Goal: Information Seeking & Learning: Find specific fact

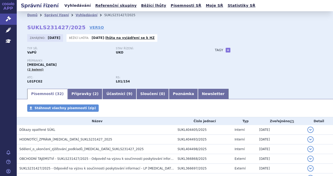
click at [76, 8] on link "Vyhledávání" at bounding box center [78, 5] width 30 height 7
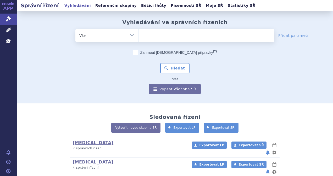
click at [163, 37] on ul at bounding box center [206, 34] width 136 height 11
click at [138, 37] on select at bounding box center [138, 35] width 0 height 13
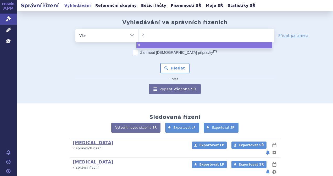
type input "da"
type input "dar"
type input "darza"
type input "darzal"
type input "darzale"
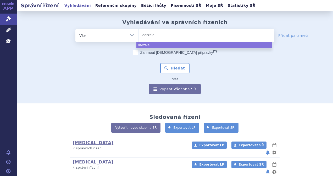
type input "darzalex"
select select "darzalex"
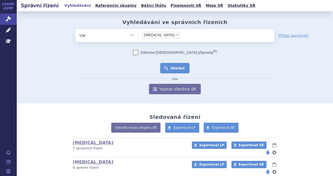
click at [175, 66] on button "Hledat" at bounding box center [175, 68] width 30 height 10
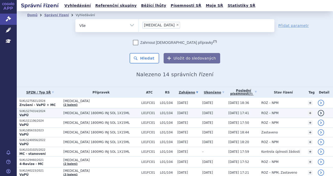
click at [86, 113] on span "[MEDICAL_DATA] 1800MG INJ SOL 1X15ML" at bounding box center [100, 113] width 75 height 4
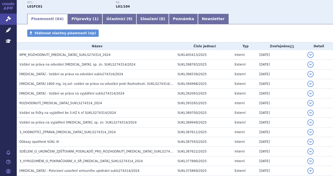
scroll to position [73, 0]
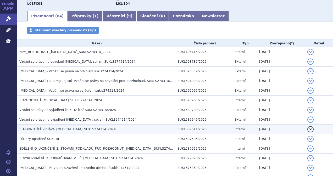
click at [76, 127] on h3 "3_HODNOTÍCÍ_ZPRÁVA_[MEDICAL_DATA]_SUKLS274314_2024" at bounding box center [96, 129] width 155 height 5
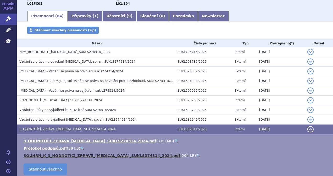
click at [101, 155] on link "SOUHRN_K_3_HODNOTÍCÍ_ZPRÁVĚ_[MEDICAL_DATA]_SUKLS274314_2024.pdf" at bounding box center [102, 156] width 157 height 4
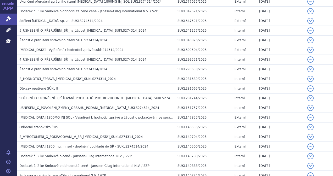
scroll to position [304, 0]
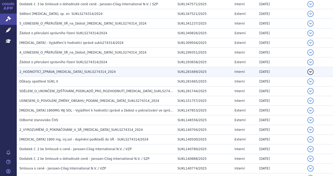
click at [62, 72] on h3 "2_HODNOTÍCÍ_ZPRÁVA_[MEDICAL_DATA]_SUKLS274314_2024" at bounding box center [96, 71] width 155 height 5
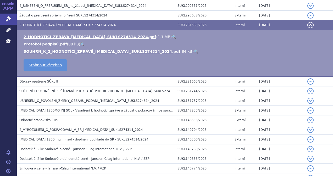
scroll to position [257, 0]
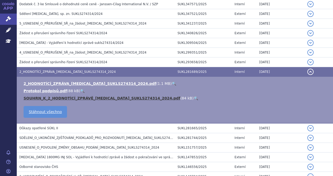
click at [82, 96] on link "SOUHRN_K_2_HODNOTÍCÍ_ZPRÁVĚ_[MEDICAL_DATA]_SUKLS274314_2024.pdf" at bounding box center [102, 98] width 157 height 4
